Goal: Task Accomplishment & Management: Manage account settings

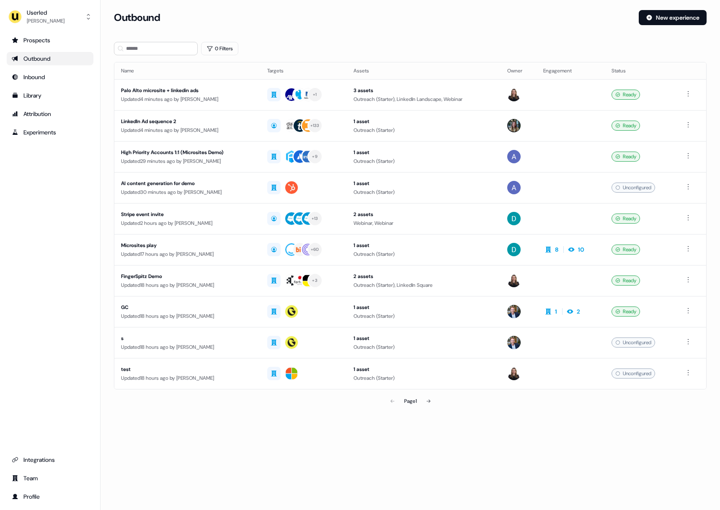
click at [530, 27] on div "Outbound New experience" at bounding box center [410, 22] width 593 height 25
drag, startPoint x: 447, startPoint y: 31, endPoint x: 461, endPoint y: 28, distance: 14.5
click at [451, 30] on div "Outbound New experience" at bounding box center [410, 22] width 593 height 25
click at [538, 13] on div "Outbound" at bounding box center [373, 17] width 518 height 15
click at [524, 22] on div "Outbound" at bounding box center [373, 17] width 518 height 15
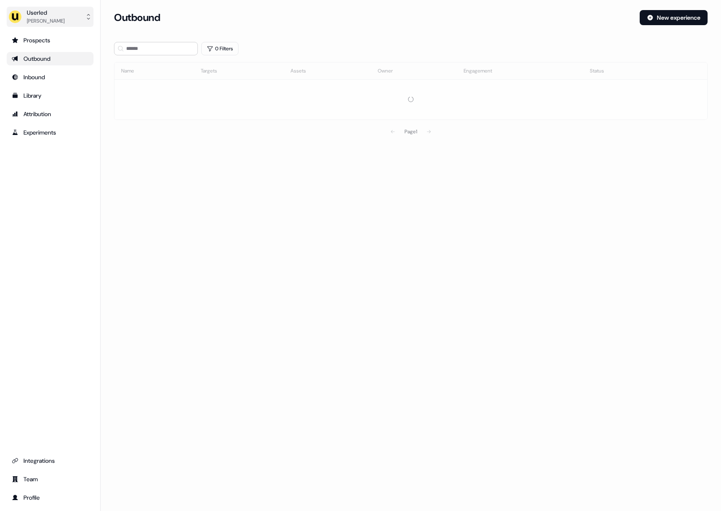
click at [24, 17] on div "Userled Mayank Gupta" at bounding box center [36, 16] width 56 height 17
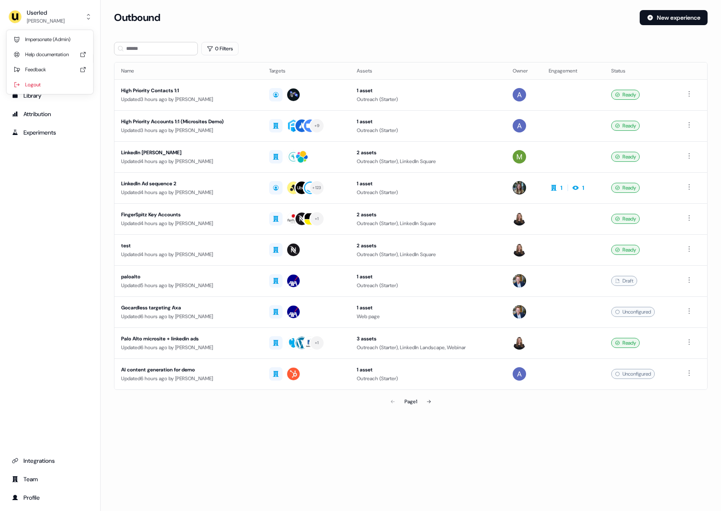
click at [24, 29] on div "Userled Mayank Gupta Impersonate (Admin) Help documentation Feedback Logout Pro…" at bounding box center [50, 255] width 101 height 511
click at [26, 34] on link "Prospects" at bounding box center [50, 40] width 87 height 13
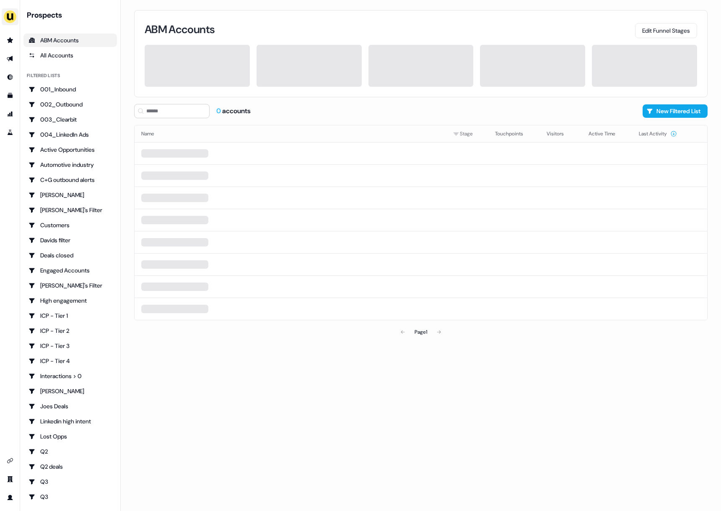
click at [19, 18] on div "side nav menu" at bounding box center [10, 17] width 20 height 20
click at [13, 21] on img "side nav menu" at bounding box center [9, 16] width 13 height 13
click at [26, 39] on div "Impersonate (Admin)" at bounding box center [43, 39] width 80 height 15
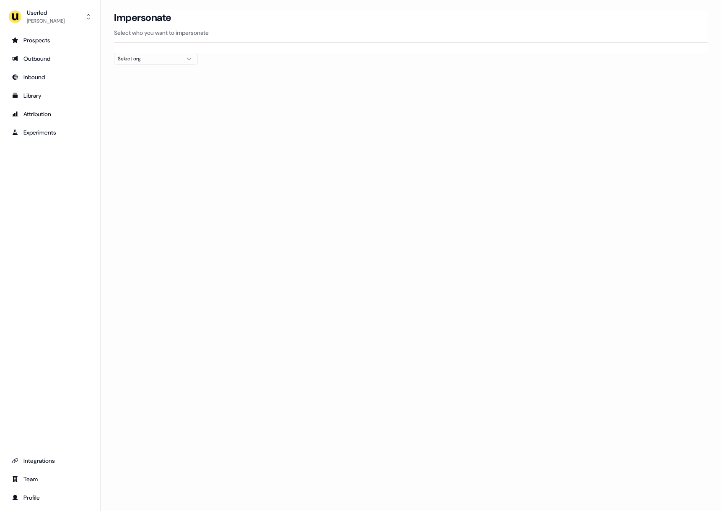
click at [128, 58] on div "Select org" at bounding box center [149, 58] width 63 height 8
type input "*"
click at [166, 89] on div "Zoovu (Deprecated)" at bounding box center [155, 88] width 83 height 13
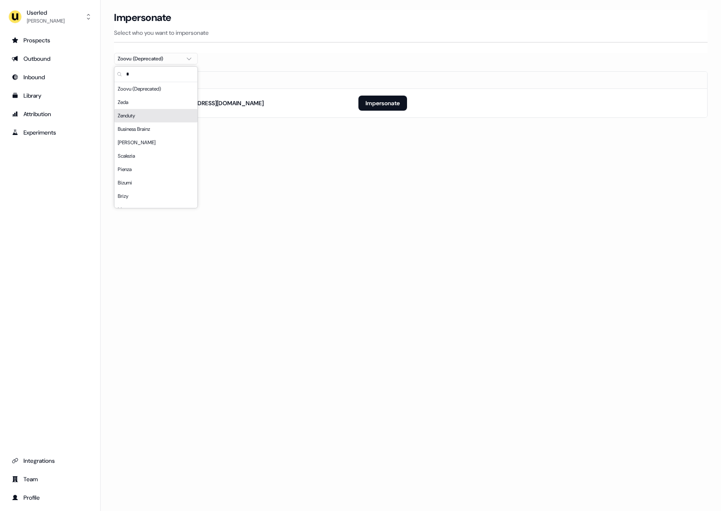
drag, startPoint x: 270, startPoint y: 138, endPoint x: 297, endPoint y: 124, distance: 30.0
click at [271, 138] on section "Loading... Impersonate Select who you want to impersonate Zoovu (Deprecated) Em…" at bounding box center [411, 75] width 620 height 131
click at [383, 101] on button "Impersonate" at bounding box center [382, 103] width 49 height 15
